Goal: Use online tool/utility: Utilize a website feature to perform a specific function

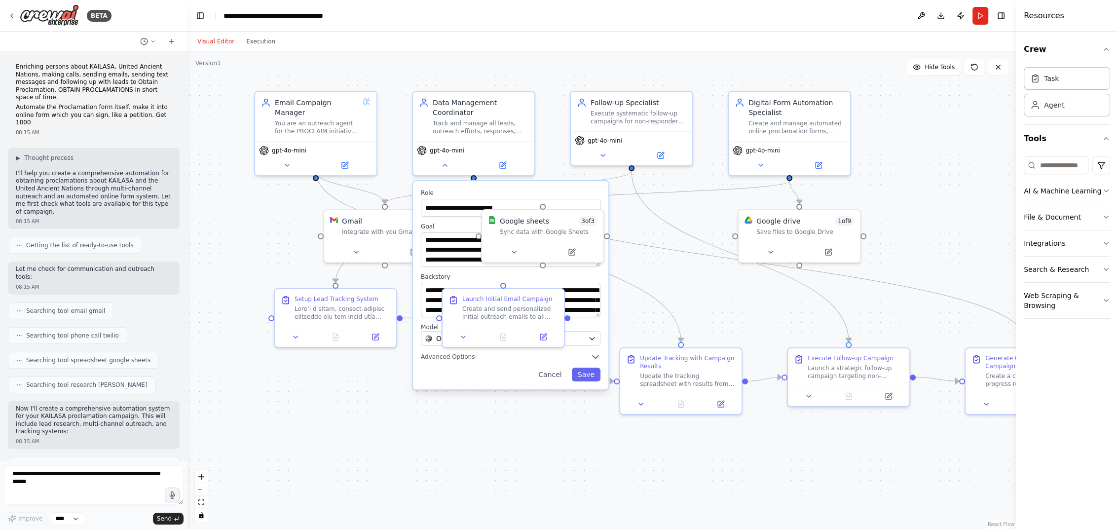
scroll to position [4442, 0]
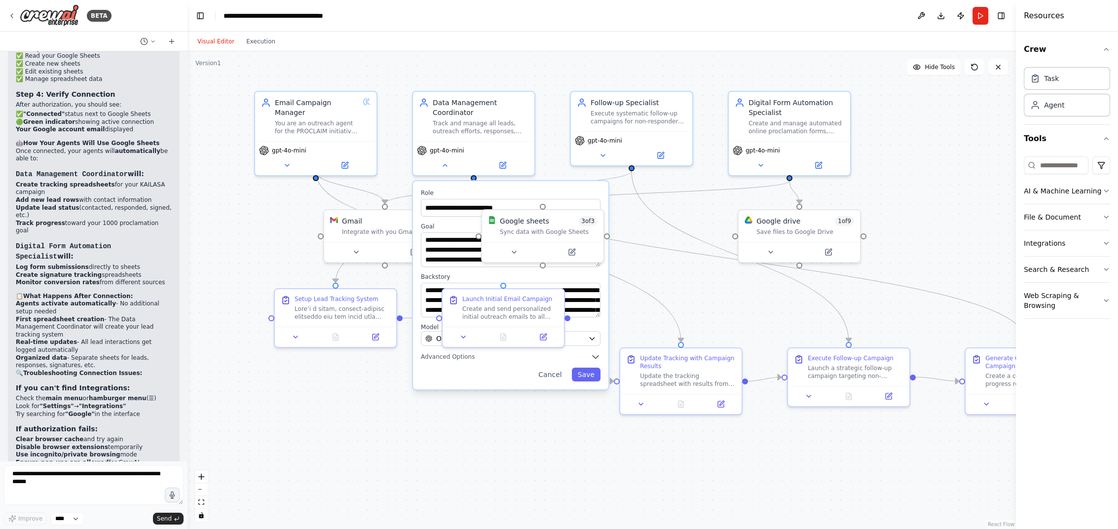
click at [353, 436] on div ".deletable-edge-delete-btn { width: 20px; height: 20px; border: 0px solid #ffff…" at bounding box center [601, 290] width 828 height 478
click at [433, 445] on div ".deletable-edge-delete-btn { width: 20px; height: 20px; border: 0px solid #ffff…" at bounding box center [601, 290] width 828 height 478
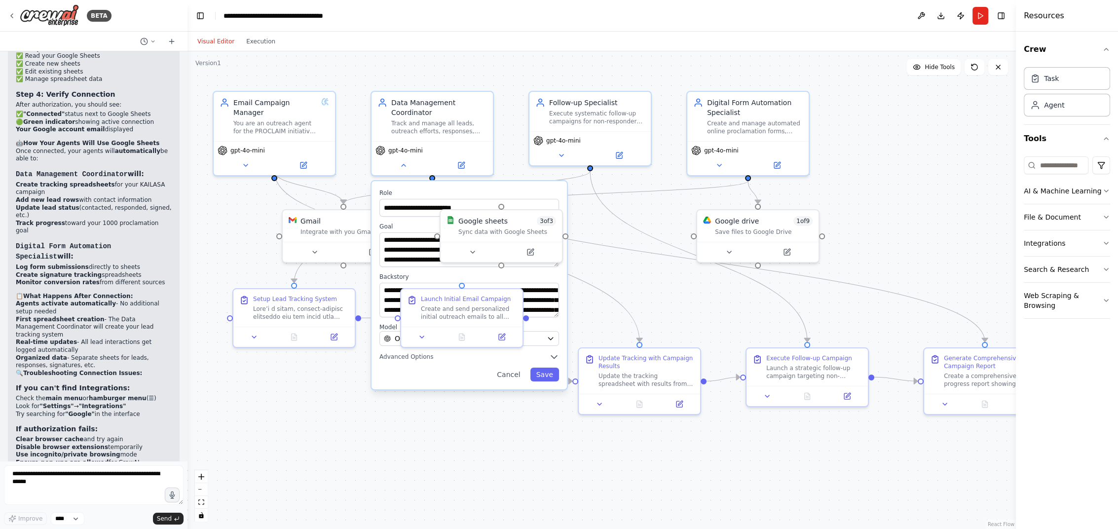
drag, startPoint x: 433, startPoint y: 445, endPoint x: 392, endPoint y: 445, distance: 41.0
click at [392, 445] on div ".deletable-edge-delete-btn { width: 20px; height: 20px; border: 0px solid #ffff…" at bounding box center [601, 290] width 828 height 478
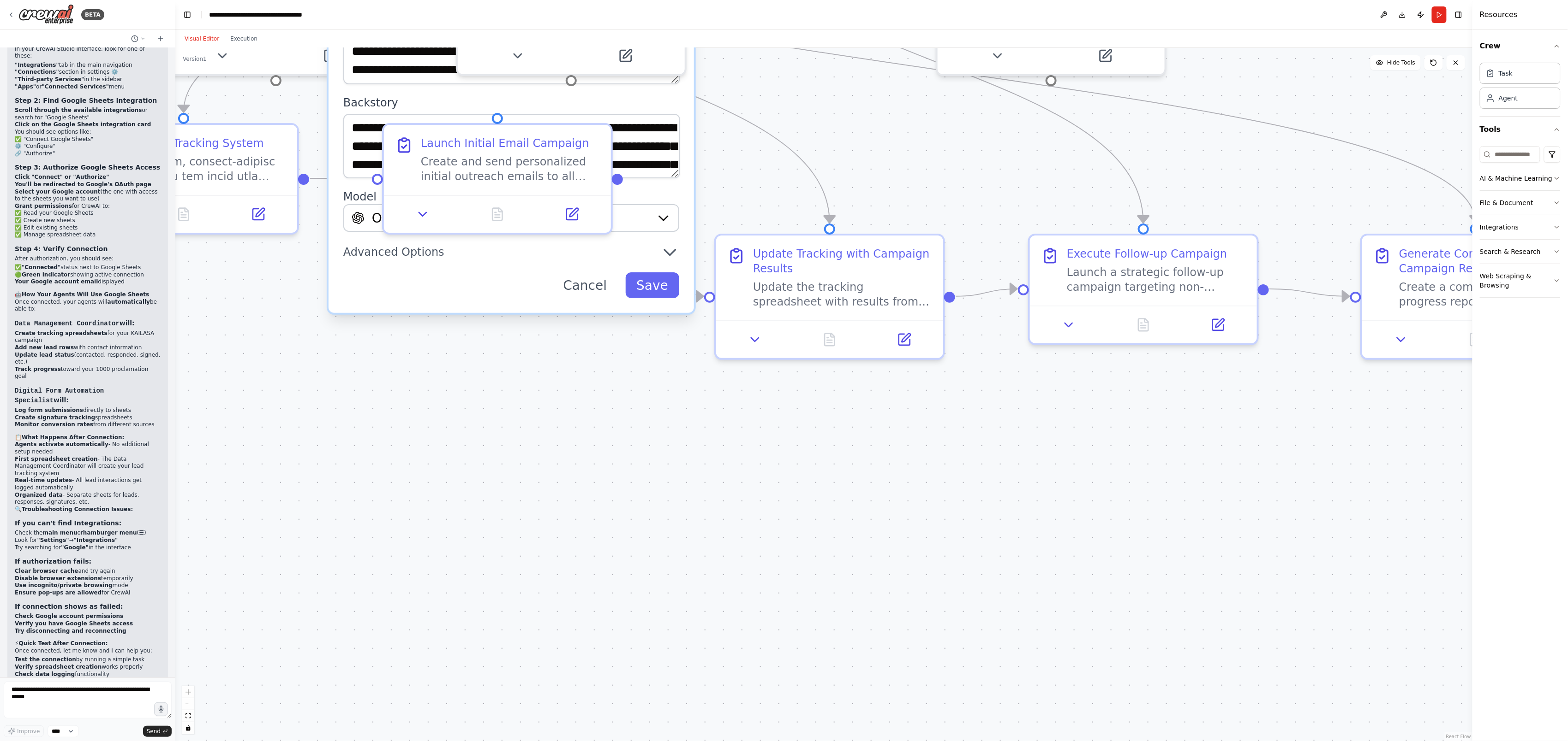
scroll to position [3829, 0]
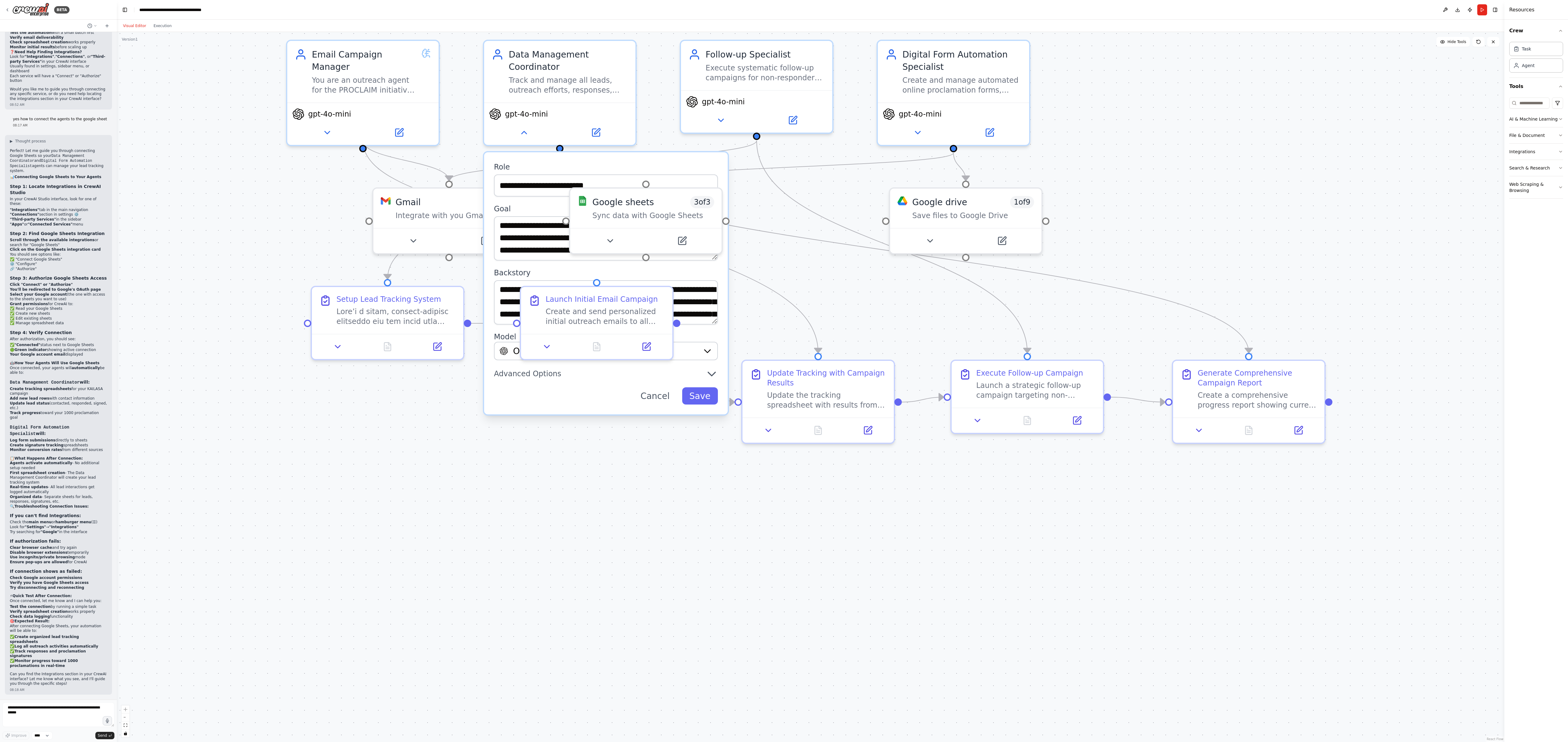
drag, startPoint x: 585, startPoint y: 497, endPoint x: 851, endPoint y: 700, distance: 334.6
click at [697, 329] on div ".deletable-edge-delete-btn { width: 20px; height: 20px; border: 0px solid #ffff…" at bounding box center [810, 387] width 1388 height 710
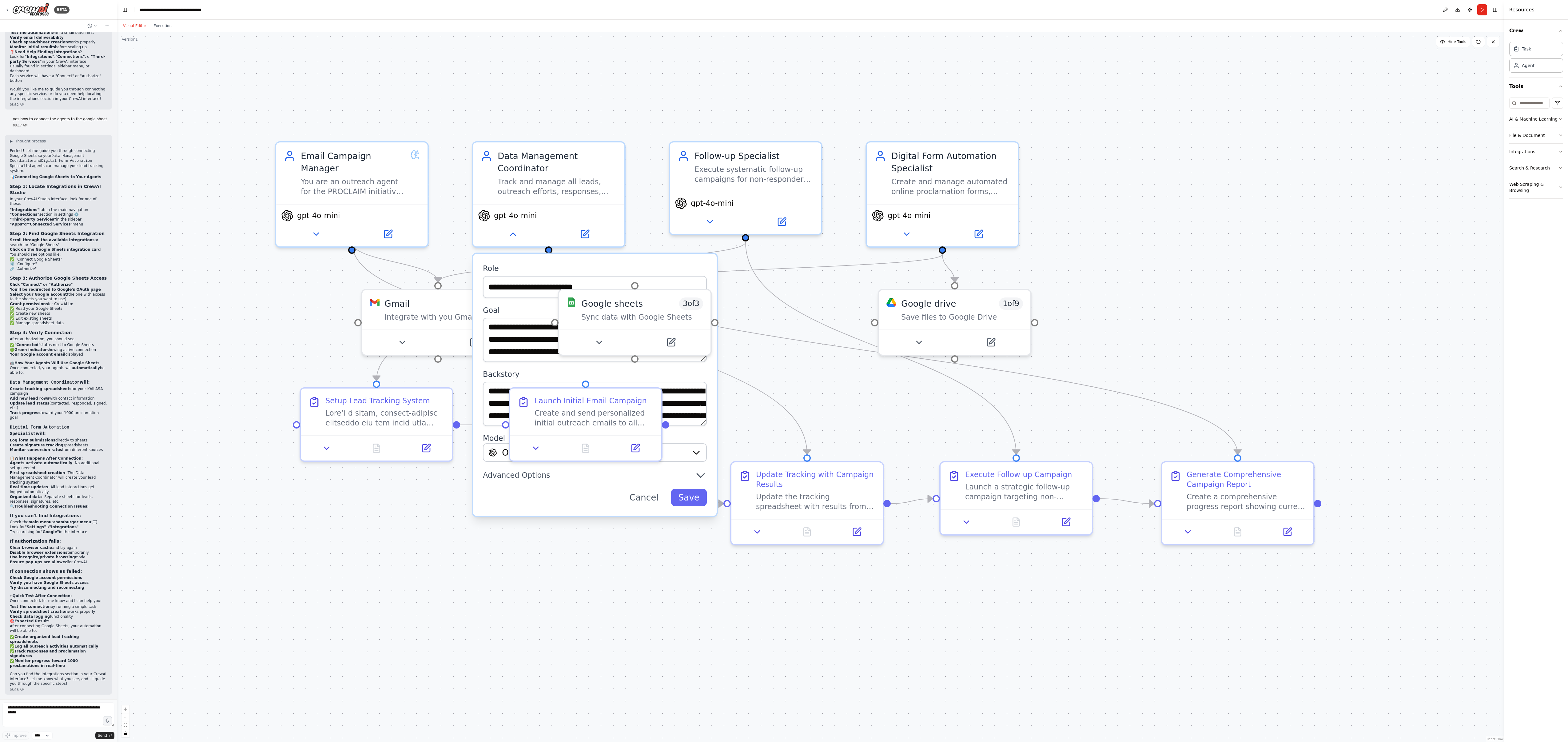
drag, startPoint x: 739, startPoint y: 539, endPoint x: 728, endPoint y: 642, distance: 103.6
click at [697, 329] on div ".deletable-edge-delete-btn { width: 20px; height: 20px; border: 0px solid #ffff…" at bounding box center [810, 387] width 1388 height 710
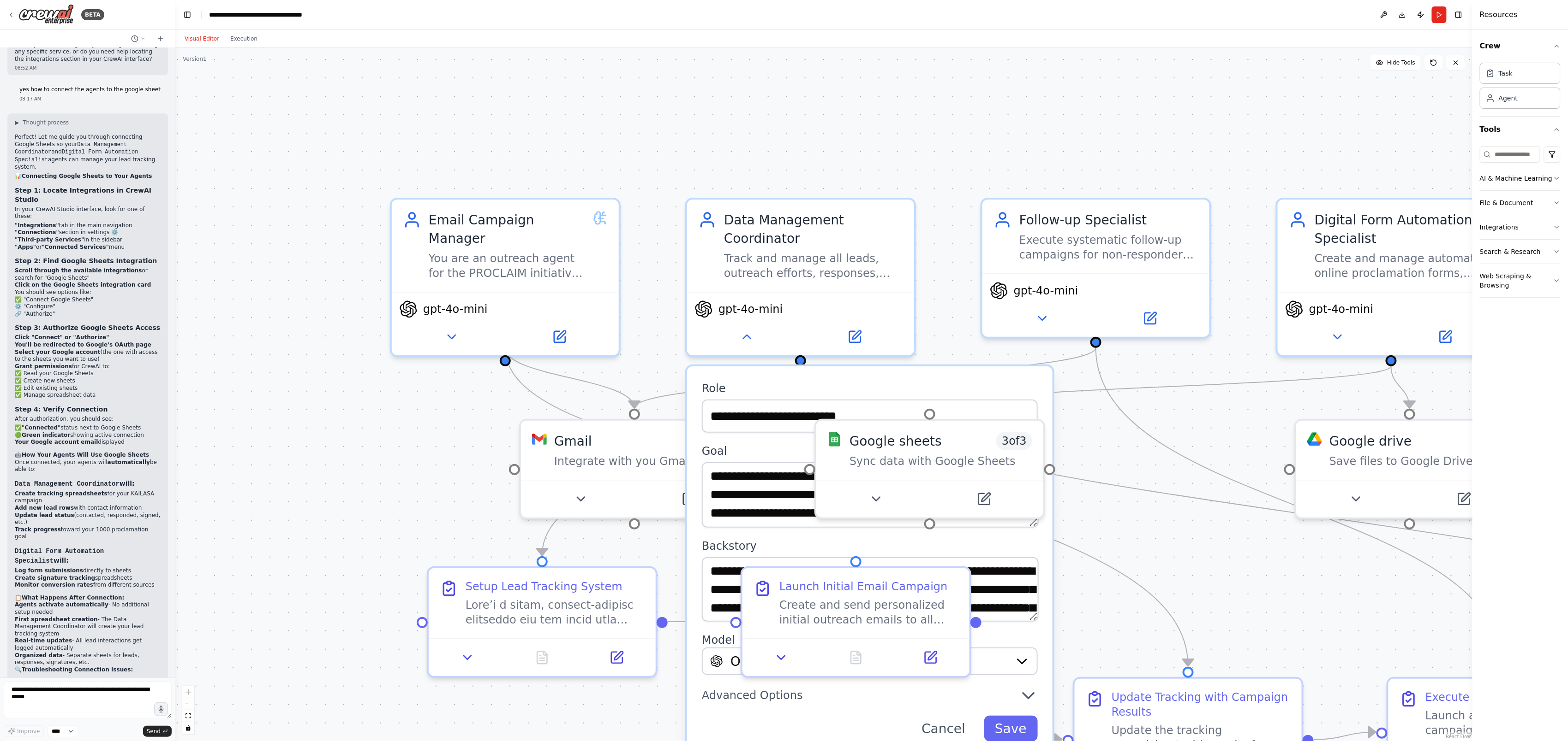
drag, startPoint x: 418, startPoint y: 462, endPoint x: 370, endPoint y: 418, distance: 65.1
click at [370, 418] on div ".deletable-edge-delete-btn { width: 20px; height: 20px; border: 0px solid #ffff…" at bounding box center [823, 394] width 1297 height 693
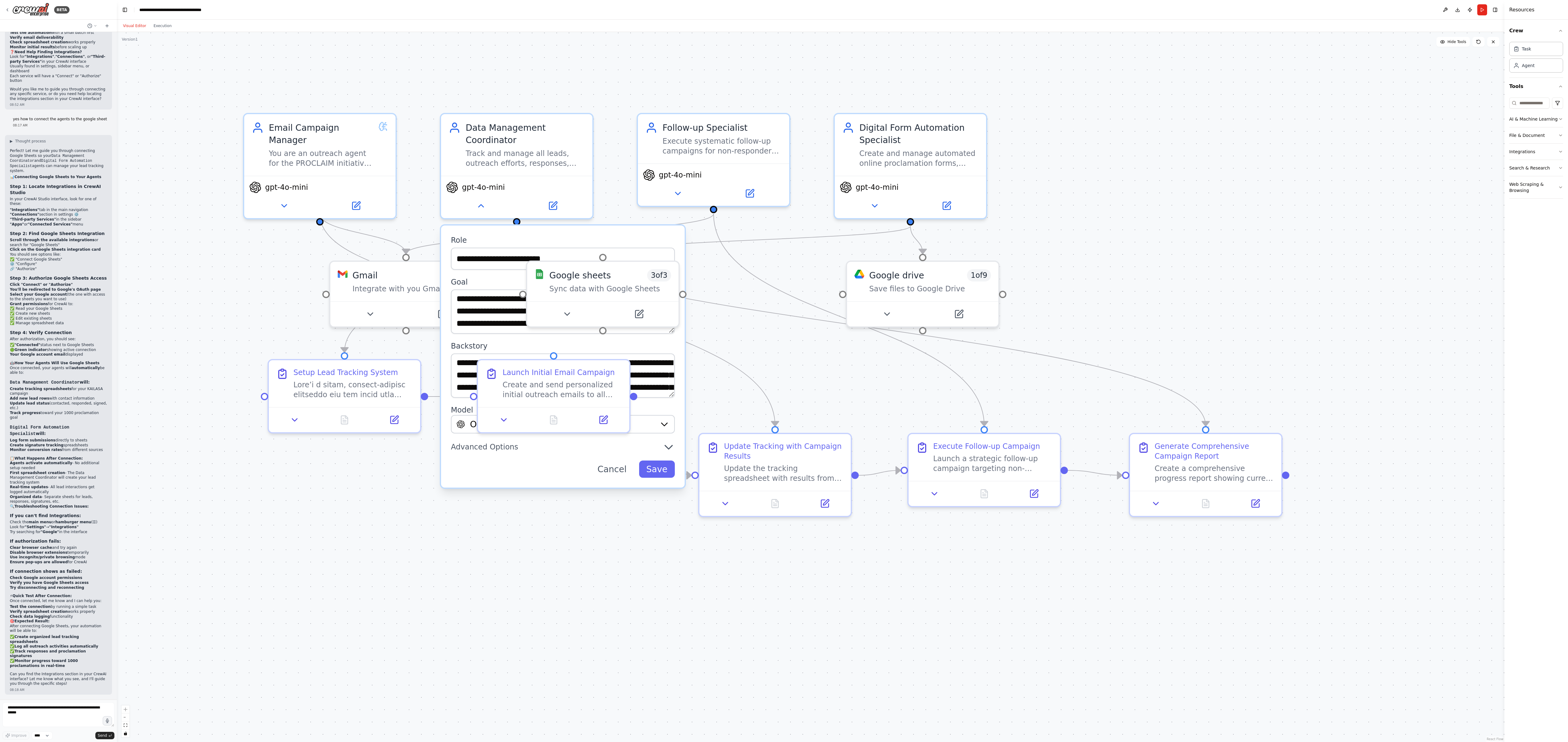
click at [449, 329] on div ".deletable-edge-delete-btn { width: 20px; height: 20px; border: 0px solid #ffff…" at bounding box center [810, 387] width 1388 height 710
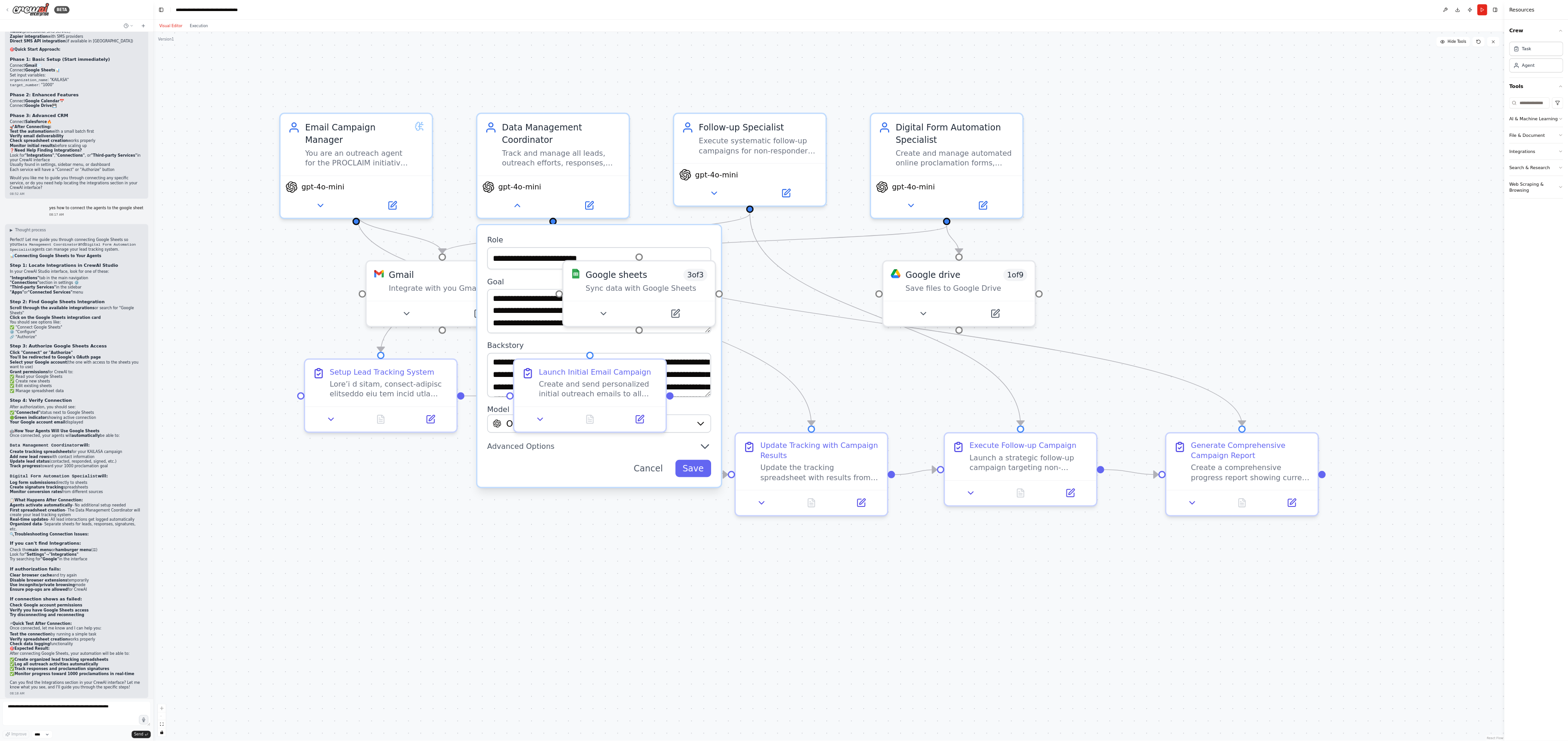
scroll to position [3069, 0]
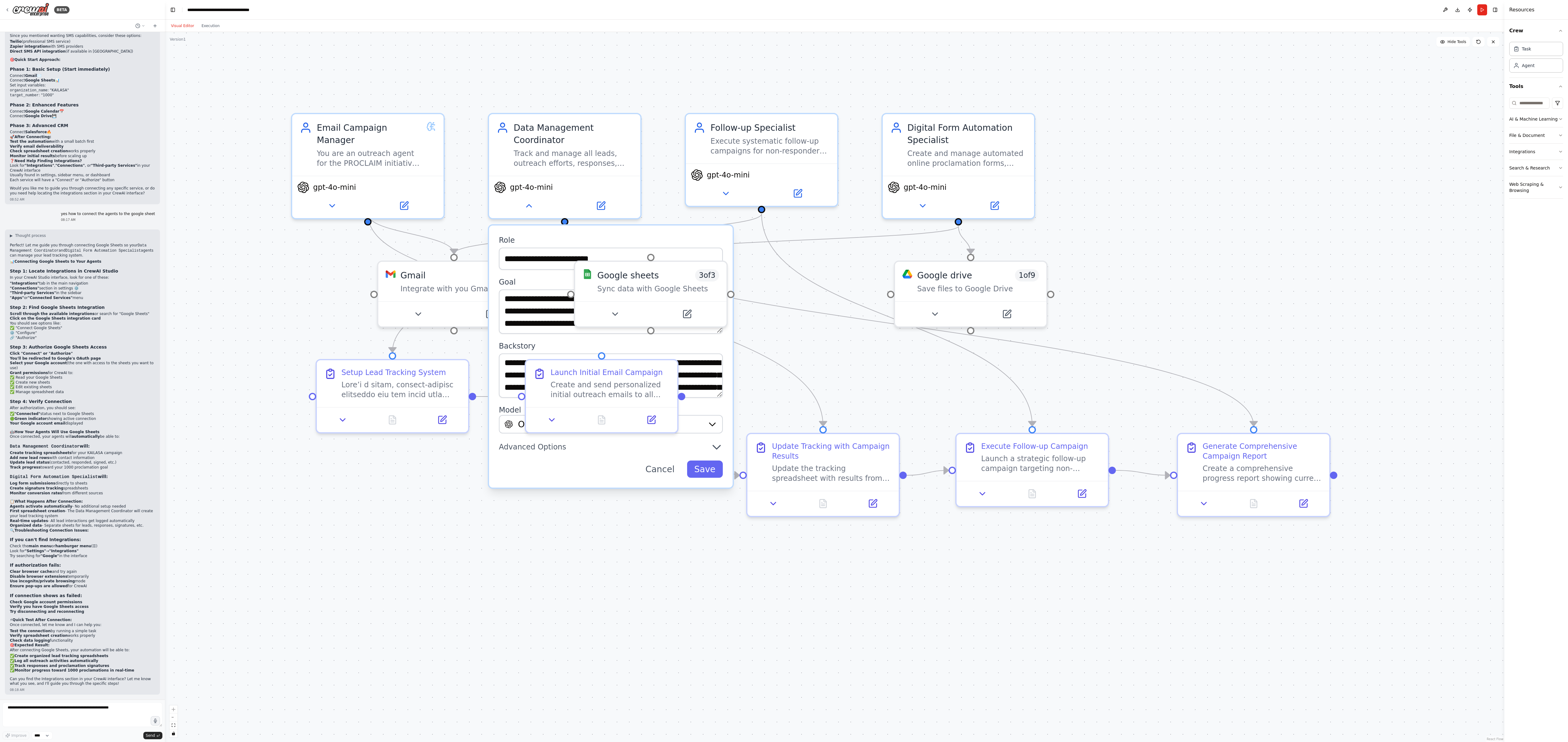
drag, startPoint x: 115, startPoint y: 505, endPoint x: 165, endPoint y: 504, distance: 50.0
click at [165, 329] on div "BETA Enriching persons about KAILASA, United Ancient Nations, making calls, sen…" at bounding box center [784, 371] width 1568 height 742
drag, startPoint x: 1507, startPoint y: 99, endPoint x: 1437, endPoint y: 108, distance: 70.6
click at [697, 108] on div at bounding box center [1438, 371] width 2 height 742
click at [669, 329] on button "Cancel" at bounding box center [660, 470] width 44 height 17
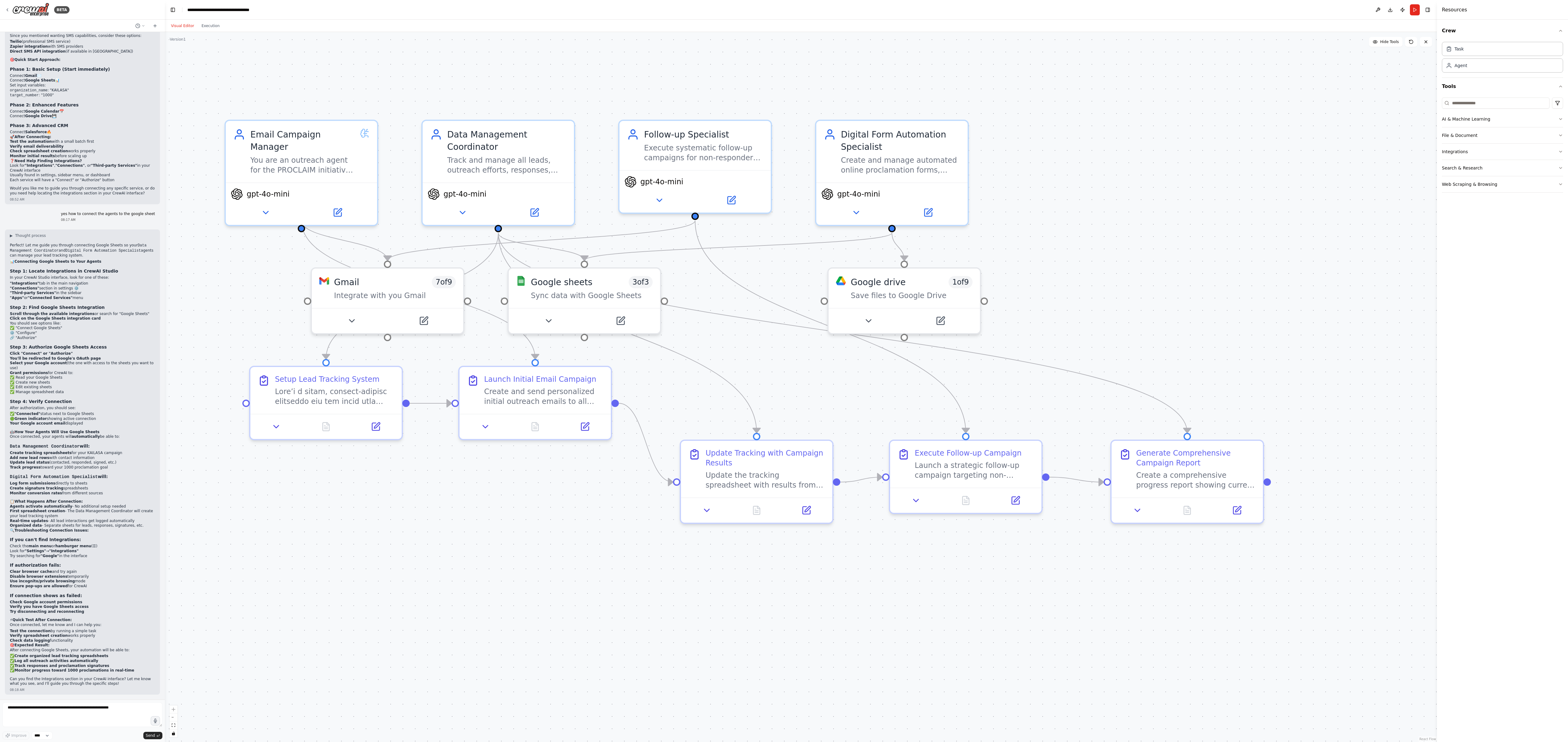
drag, startPoint x: 1118, startPoint y: 295, endPoint x: 1052, endPoint y: 302, distance: 66.4
click at [697, 302] on div ".deletable-edge-delete-btn { width: 20px; height: 20px; border: 0px solid #ffff…" at bounding box center [801, 387] width 1272 height 710
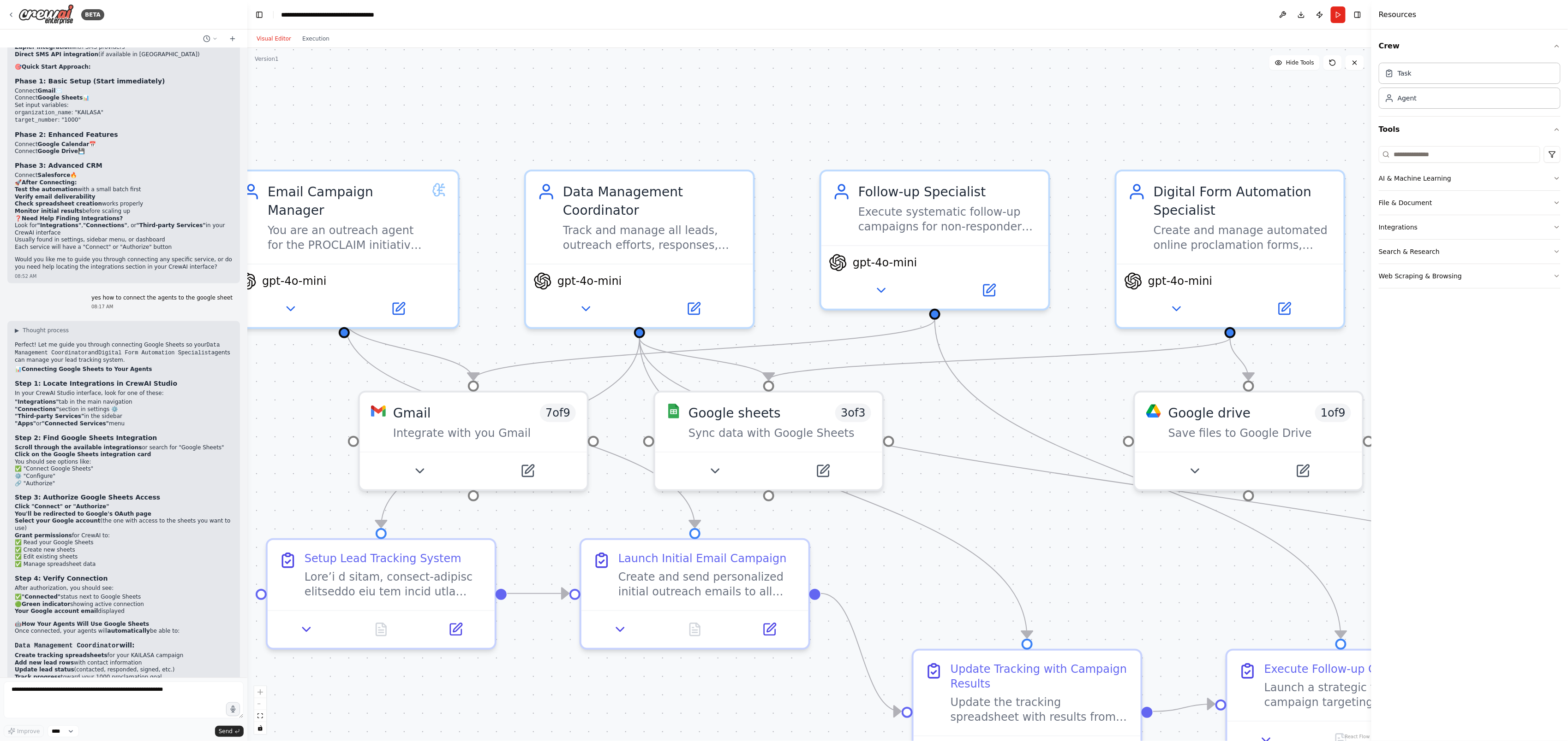
drag, startPoint x: 1100, startPoint y: 115, endPoint x: 985, endPoint y: 102, distance: 115.7
click at [985, 102] on div ".deletable-edge-delete-btn { width: 20px; height: 20px; border: 0px solid #ffff…" at bounding box center [809, 394] width 1124 height 693
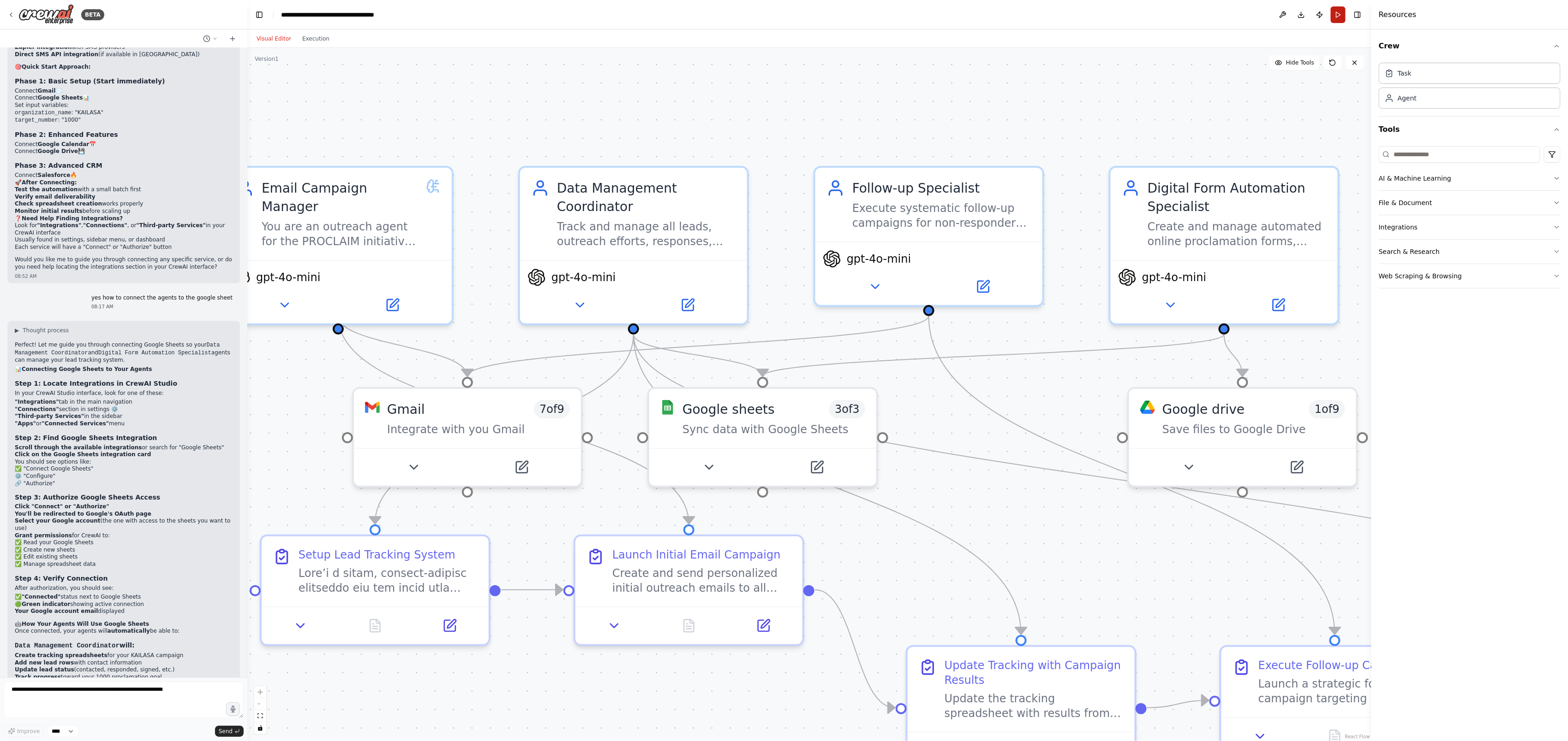
click at [1045, 8] on button "Run" at bounding box center [1338, 15] width 15 height 17
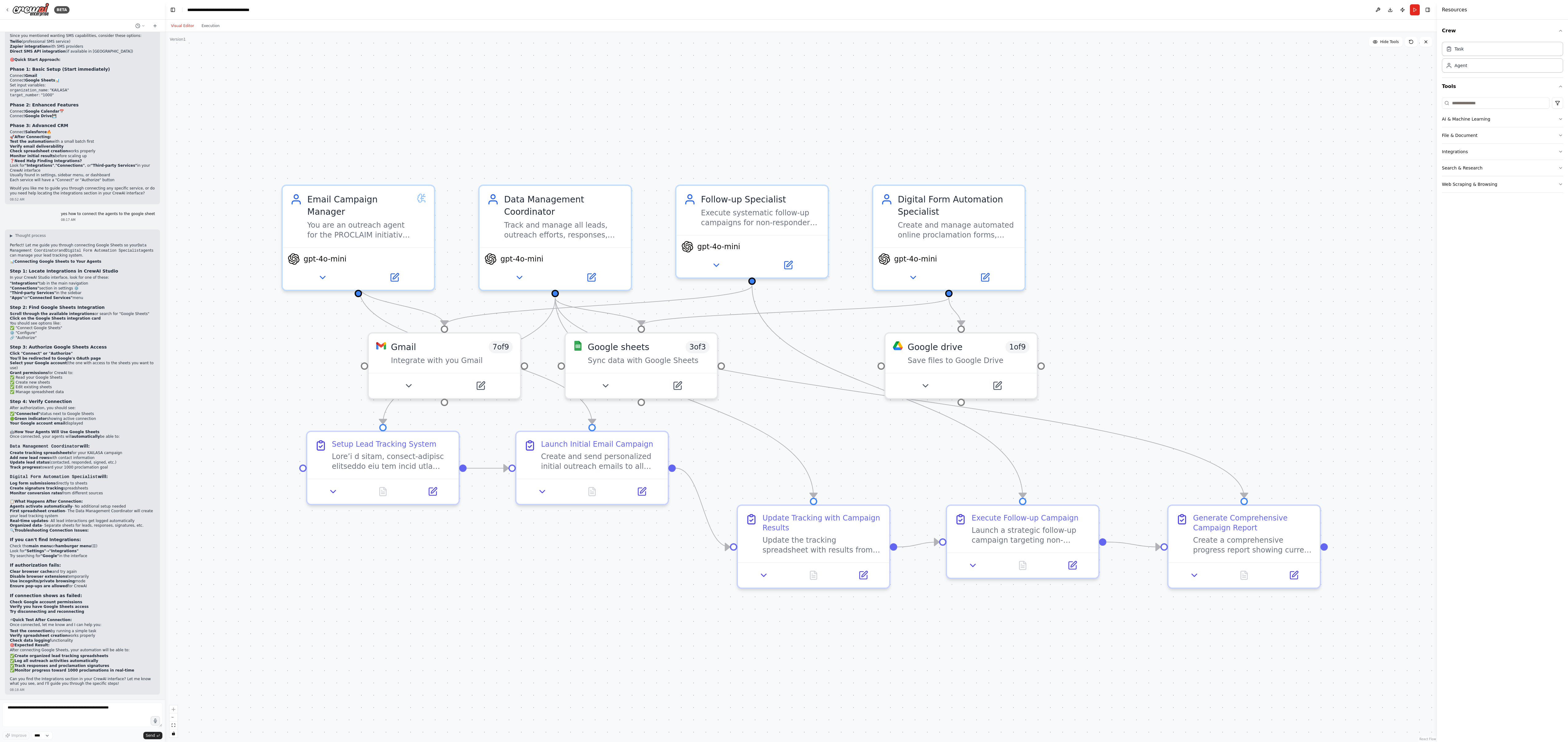
drag, startPoint x: 1031, startPoint y: 121, endPoint x: 1163, endPoint y: 195, distance: 151.3
click at [697, 195] on div ".deletable-edge-delete-btn { width: 20px; height: 20px; border: 0px solid #ffff…" at bounding box center [801, 387] width 1272 height 710
click at [211, 29] on div "Visual Editor Execution" at bounding box center [195, 26] width 56 height 12
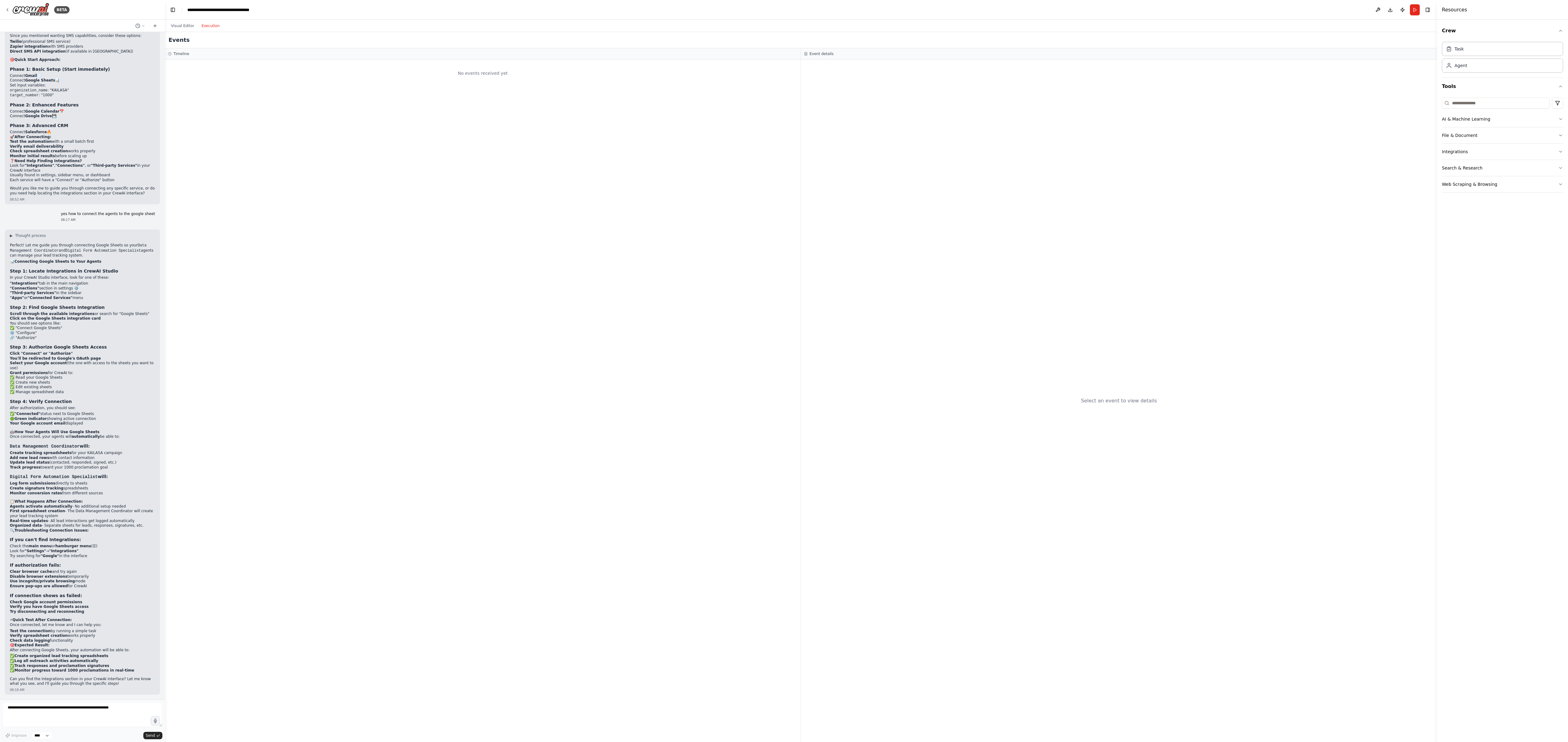
click at [207, 27] on button "Execution" at bounding box center [210, 26] width 26 height 7
click at [278, 329] on div "No events received yet" at bounding box center [483, 401] width 636 height 682
